Goal: Transaction & Acquisition: Purchase product/service

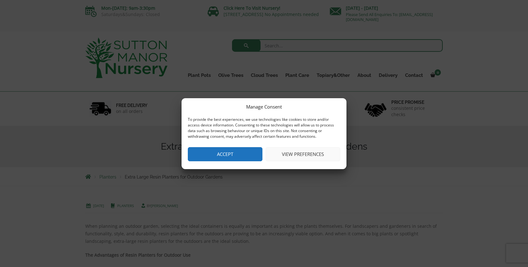
click at [230, 156] on button "Accept" at bounding box center [225, 154] width 75 height 14
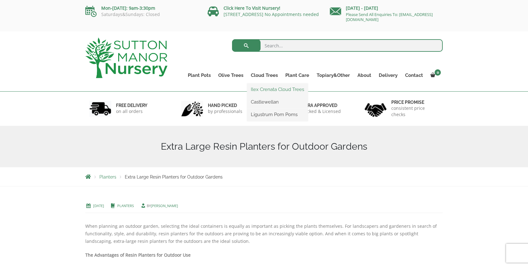
click at [265, 87] on link "Ilex Crenata Cloud Trees" at bounding box center [277, 89] width 61 height 9
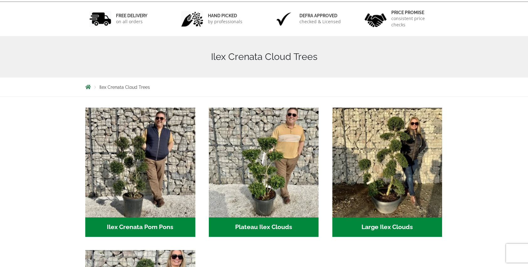
scroll to position [94, 0]
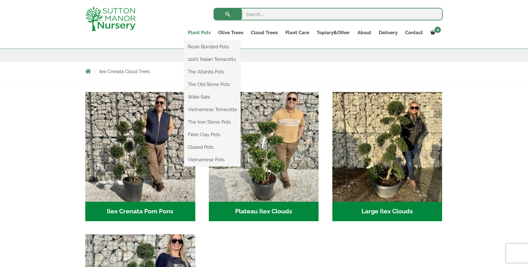
click at [208, 31] on link "Plant Pots" at bounding box center [199, 32] width 30 height 9
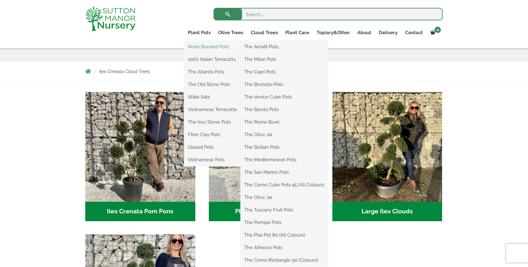
click at [210, 45] on link "Resin Bonded Pots" at bounding box center [212, 46] width 56 height 9
click at [201, 46] on link "Resin Bonded Pots" at bounding box center [212, 46] width 56 height 9
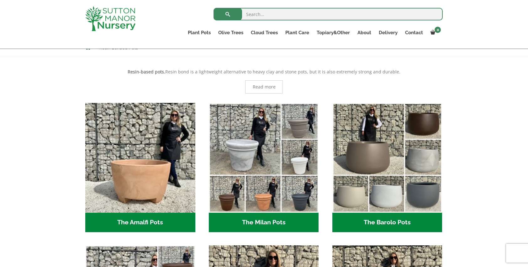
scroll to position [94, 0]
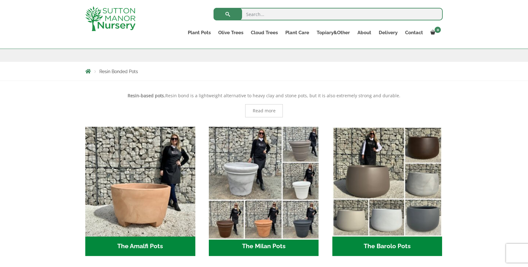
click at [244, 159] on img "Visit product category The Milan Pots" at bounding box center [263, 181] width 115 height 115
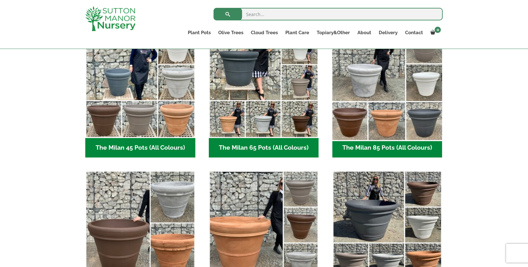
scroll to position [188, 0]
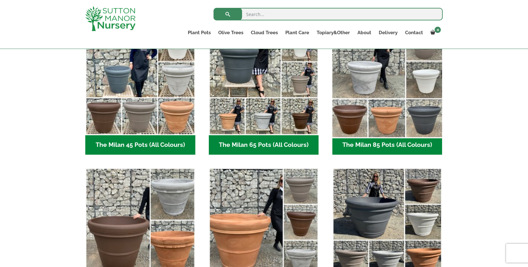
click at [389, 127] on img "Visit product category The Milan 85 Pots (All Colours)" at bounding box center [386, 80] width 115 height 115
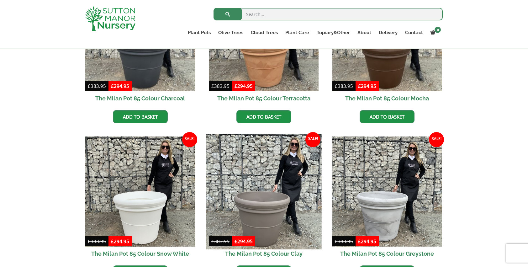
scroll to position [219, 0]
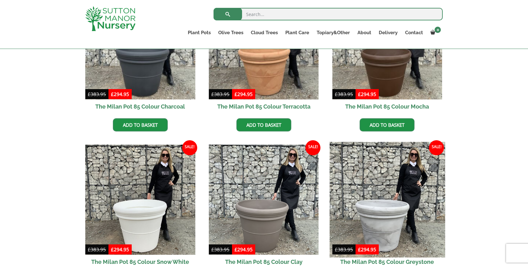
click at [376, 215] on img at bounding box center [386, 199] width 115 height 115
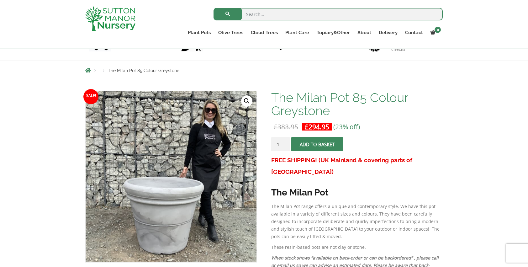
scroll to position [51, 0]
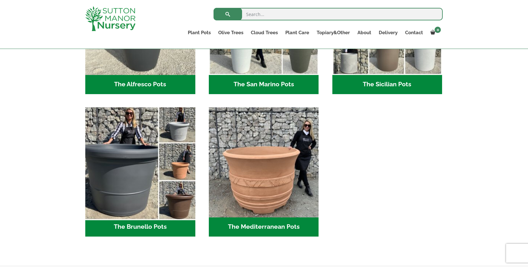
scroll to position [846, 0]
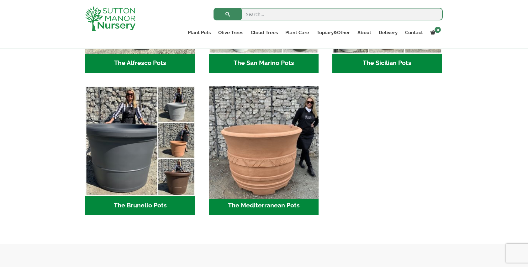
click at [245, 160] on img "Visit product category The Mediterranean Pots" at bounding box center [263, 140] width 115 height 115
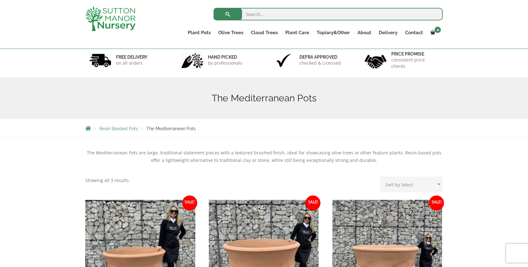
scroll to position [157, 0]
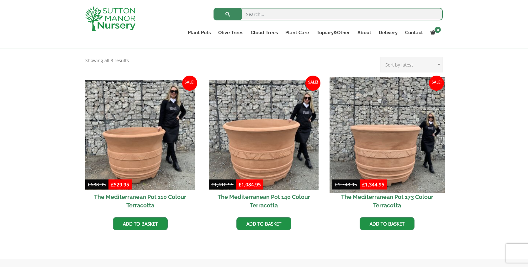
click at [382, 155] on img at bounding box center [386, 134] width 115 height 115
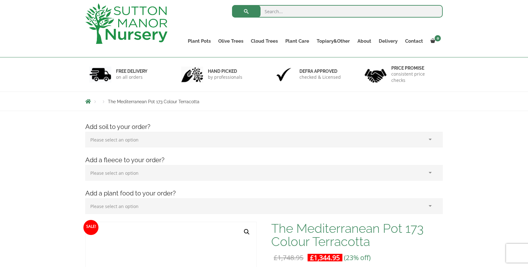
scroll to position [157, 0]
